Goal: Answer question/provide support

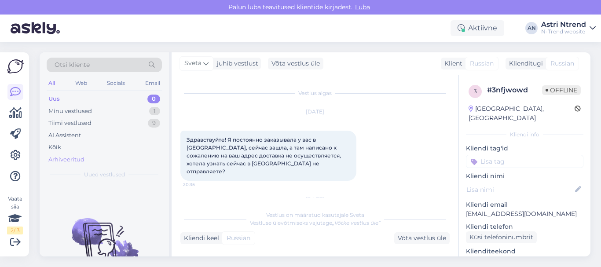
scroll to position [44, 0]
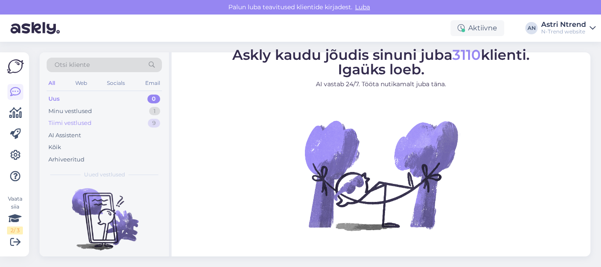
scroll to position [56, 0]
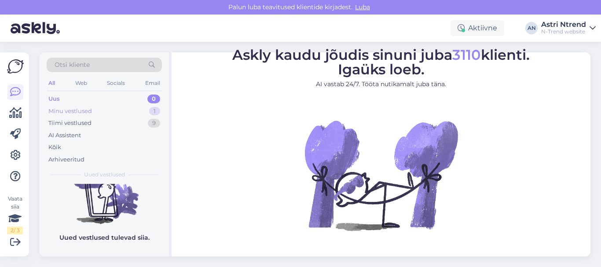
click at [75, 111] on div "Minu vestlused" at bounding box center [70, 111] width 44 height 9
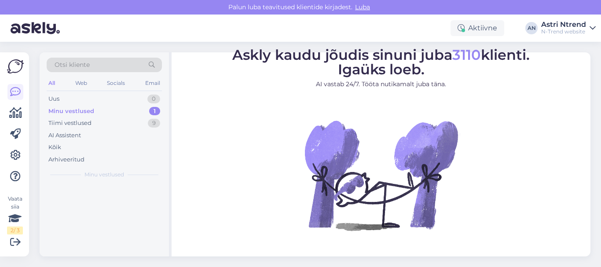
scroll to position [0, 0]
click at [87, 200] on div "Attachment" at bounding box center [113, 202] width 100 height 8
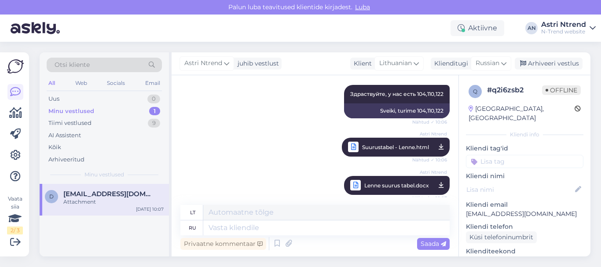
scroll to position [177, 0]
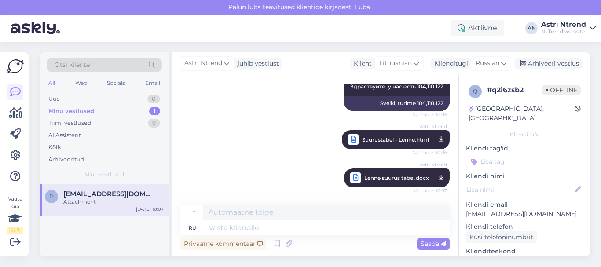
click at [80, 110] on div "Minu vestlused" at bounding box center [71, 111] width 46 height 9
click at [68, 95] on div "Uus 0" at bounding box center [104, 99] width 115 height 12
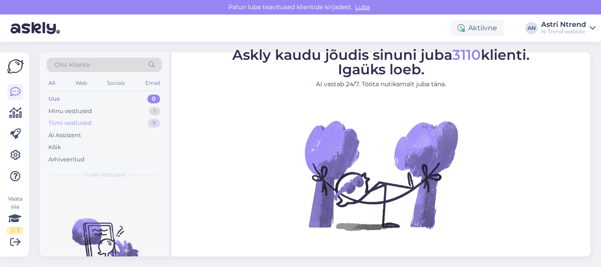
click at [60, 126] on div "Tiimi vestlused" at bounding box center [69, 123] width 43 height 9
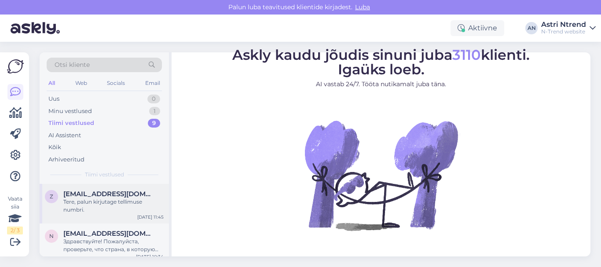
scroll to position [44, 0]
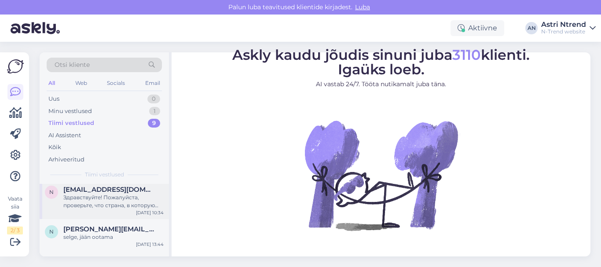
click at [82, 194] on div "Здравствуйте! Пожалуйста, проверьте, что страна, в которую доставляется посылка…" at bounding box center [113, 202] width 100 height 16
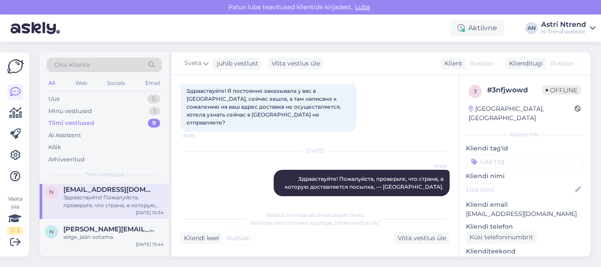
scroll to position [0, 0]
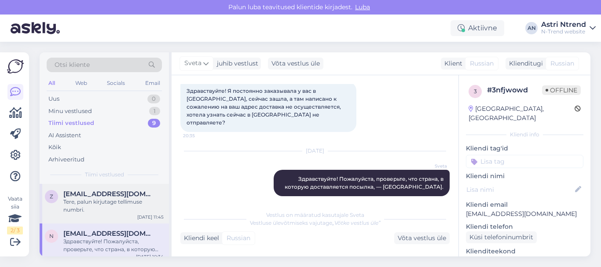
click at [107, 202] on div "Tere, palun kirjutage tellimuse numbri." at bounding box center [113, 206] width 100 height 16
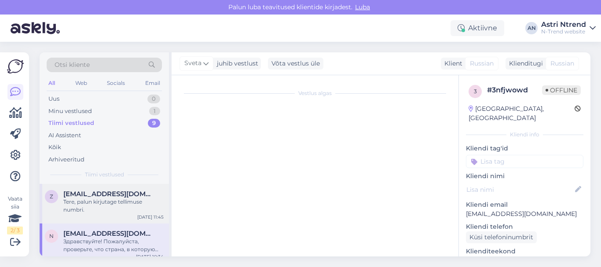
scroll to position [38, 0]
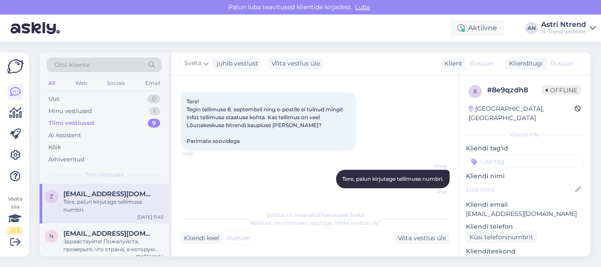
click at [205, 239] on div "Kliendi keel" at bounding box center [199, 238] width 39 height 9
click at [423, 238] on div "Võta vestlus üle" at bounding box center [421, 238] width 55 height 12
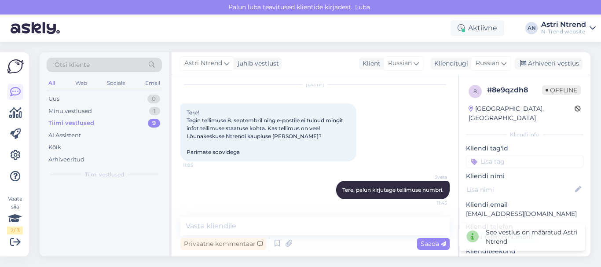
scroll to position [27, 0]
